Goal: Task Accomplishment & Management: Use online tool/utility

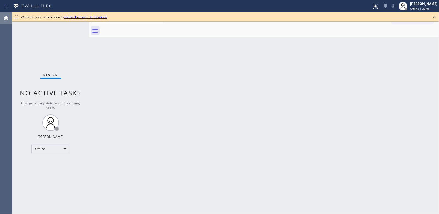
click at [10, 18] on div at bounding box center [6, 18] width 12 height 7
click at [5, 17] on icon at bounding box center [6, 18] width 4 height 4
click at [435, 16] on icon at bounding box center [435, 16] width 7 height 7
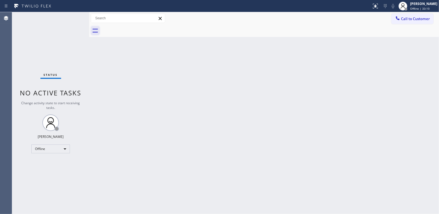
click at [96, 29] on icon at bounding box center [95, 30] width 9 height 9
click at [2, 3] on div "Status report No issues detected If you experience an issue, please download th…" at bounding box center [219, 6] width 439 height 12
click at [7, 4] on icon at bounding box center [6, 6] width 7 height 7
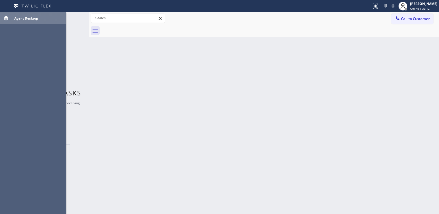
click at [22, 18] on span "Agent Desktop" at bounding box center [26, 18] width 24 height 5
drag, startPoint x: 267, startPoint y: 103, endPoint x: 264, endPoint y: 104, distance: 3.5
click at [267, 103] on div "Back to Dashboard Change Sender ID Customers Technicians Select a contact Outbo…" at bounding box center [264, 113] width 350 height 202
click at [5, 7] on icon at bounding box center [6, 6] width 7 height 7
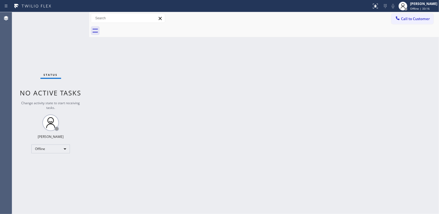
click at [272, 163] on div "Back to Dashboard Change Sender ID Customers Technicians Select a contact Outbo…" at bounding box center [264, 113] width 350 height 202
click at [178, 86] on div "Back to Dashboard Change Sender ID Customers Technicians Select a contact Outbo…" at bounding box center [264, 113] width 350 height 202
click at [57, 149] on div "Offline" at bounding box center [50, 148] width 39 height 9
click at [53, 162] on li "Available" at bounding box center [50, 162] width 37 height 7
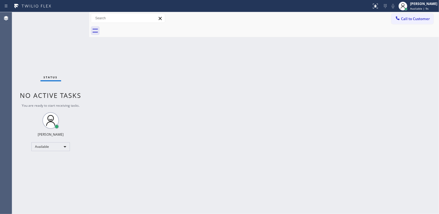
click at [119, 101] on div "Back to Dashboard Change Sender ID Customers Technicians Select a contact Outbo…" at bounding box center [264, 113] width 350 height 202
